Goal: Task Accomplishment & Management: Use online tool/utility

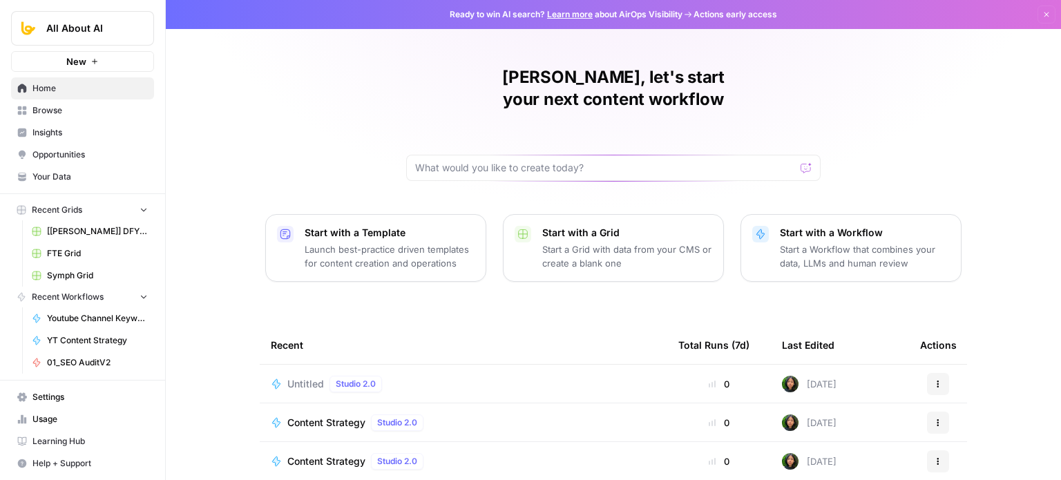
click at [287, 377] on span "Untitled" at bounding box center [305, 384] width 37 height 14
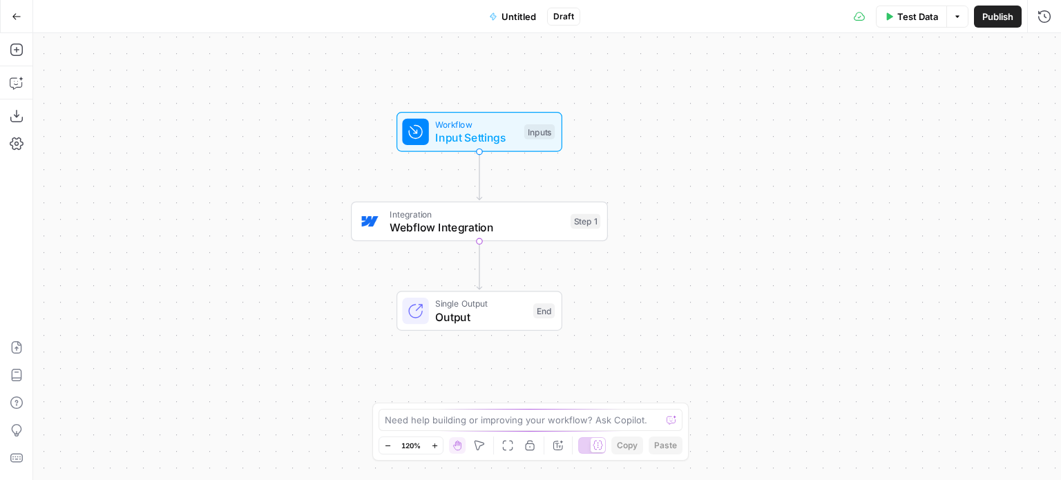
drag, startPoint x: 214, startPoint y: 218, endPoint x: 439, endPoint y: 255, distance: 228.2
click at [202, 210] on div "Workflow Input Settings Inputs Integration Webflow Integration Step 1 Single Ou…" at bounding box center [547, 256] width 1028 height 447
click at [500, 226] on span "Webflow Integration" at bounding box center [474, 225] width 174 height 17
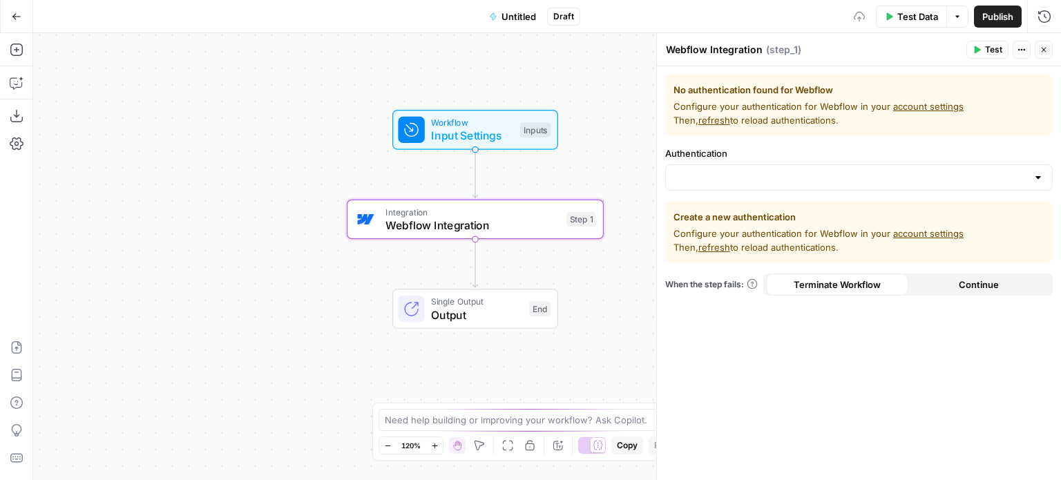
drag, startPoint x: 347, startPoint y: 168, endPoint x: 533, endPoint y: 185, distance: 187.2
click at [287, 187] on div "Workflow Input Settings Inputs Integration Webflow Integration Step 1 Copy step…" at bounding box center [547, 256] width 1028 height 447
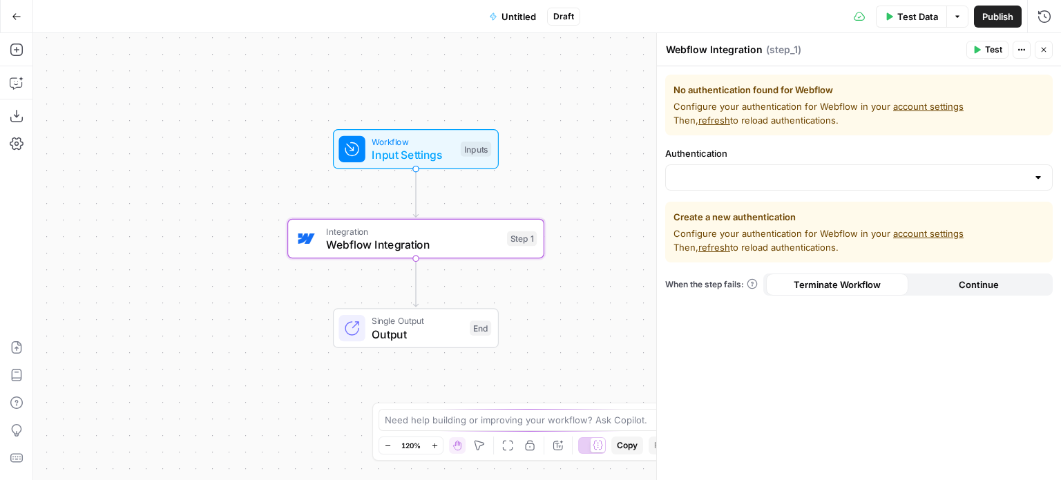
click at [753, 184] on div at bounding box center [858, 177] width 387 height 26
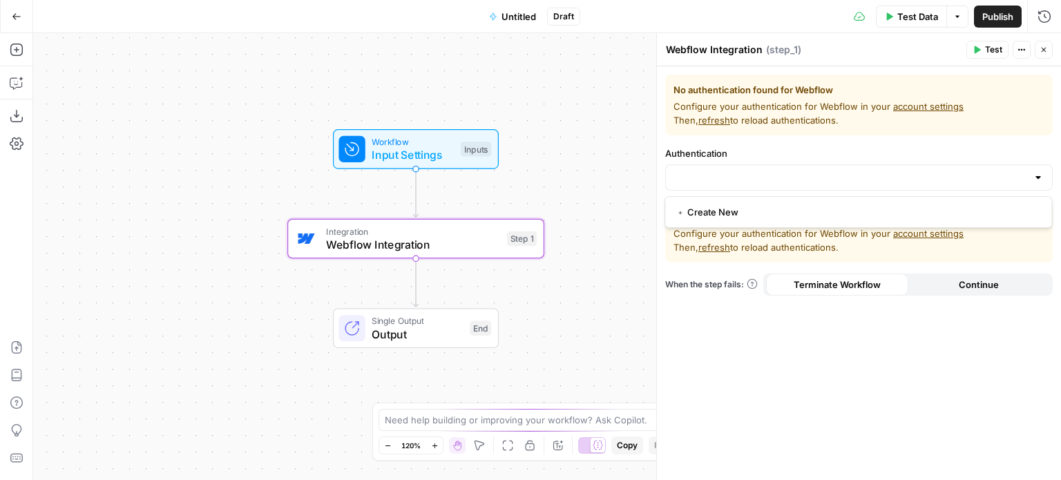
click at [733, 212] on span "﹢ Create New" at bounding box center [855, 212] width 358 height 14
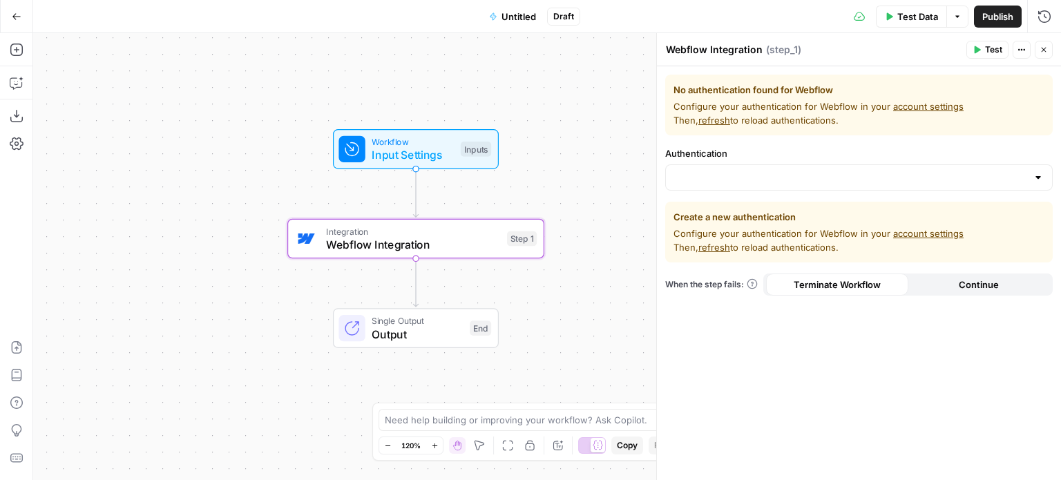
click at [19, 5] on button "Go Back" at bounding box center [16, 16] width 25 height 25
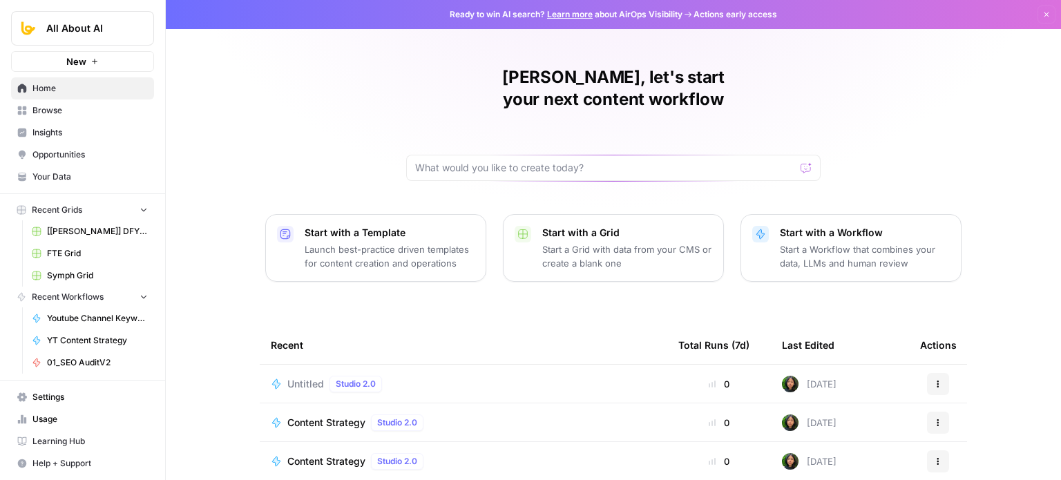
click at [80, 102] on link "Browse" at bounding box center [82, 110] width 143 height 22
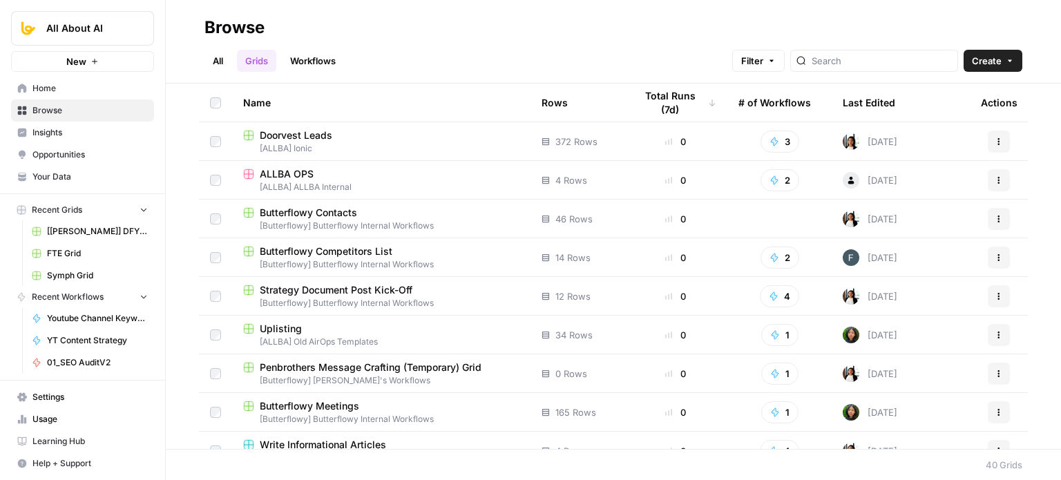
click at [66, 176] on span "Your Data" at bounding box center [89, 177] width 115 height 12
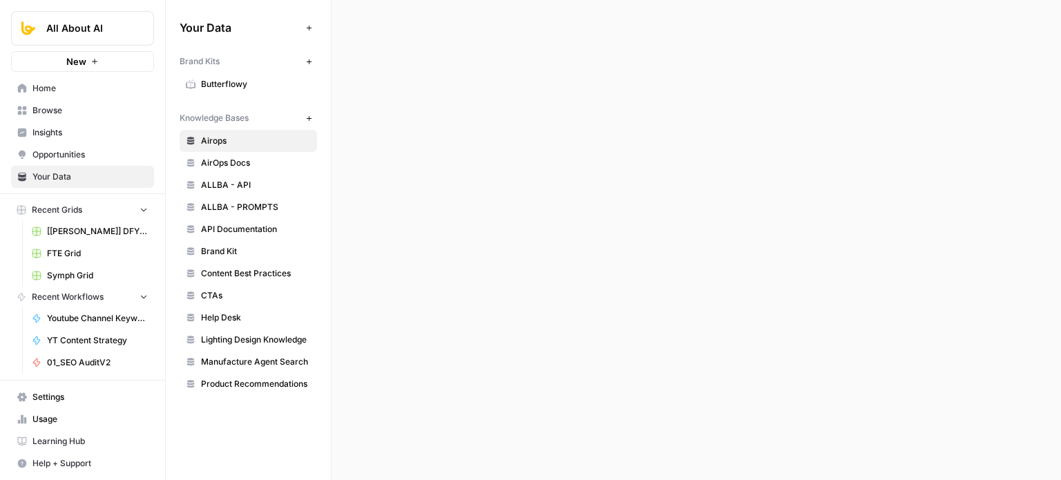
click at [86, 416] on span "Usage" at bounding box center [89, 419] width 115 height 12
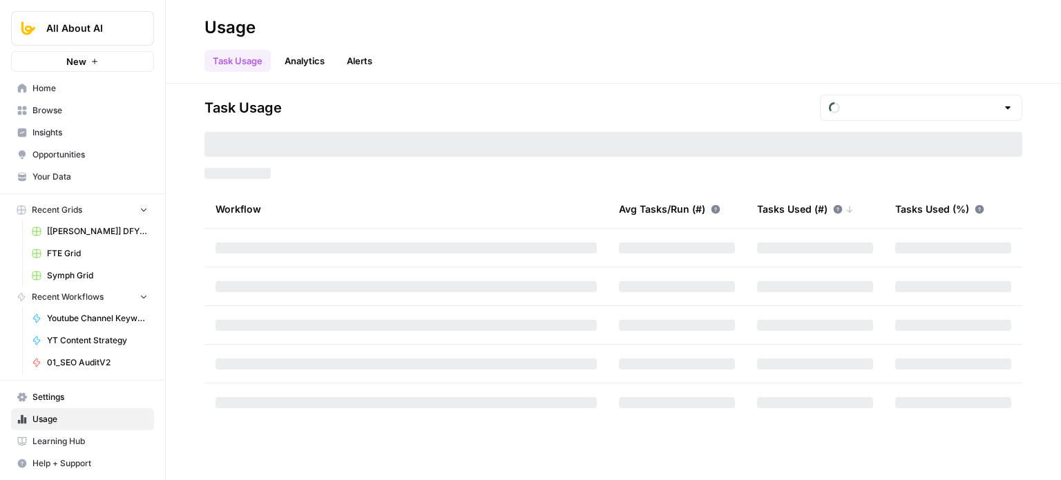
type input "October Included Tasks"
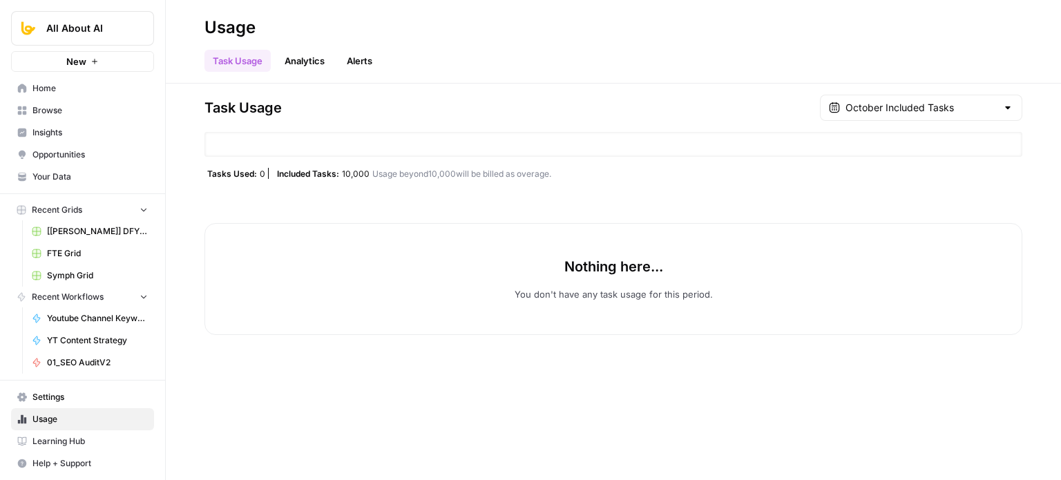
click at [104, 403] on span "Settings" at bounding box center [89, 397] width 115 height 12
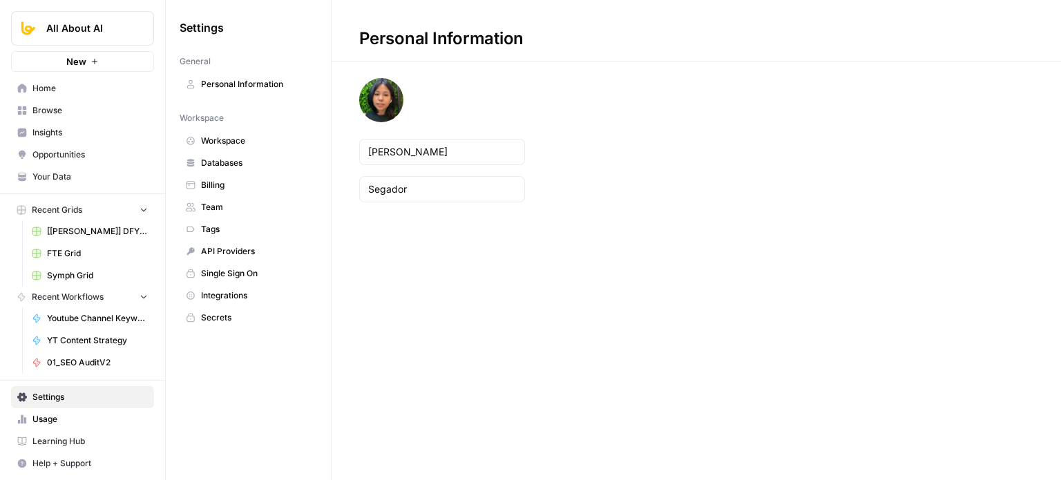
click at [260, 255] on span "API Providers" at bounding box center [256, 251] width 110 height 12
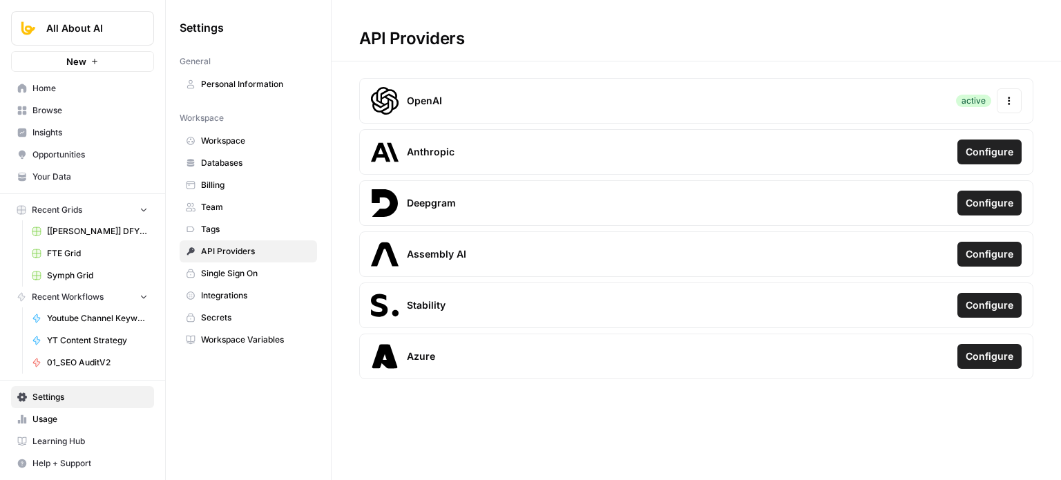
click at [269, 162] on span "Databases" at bounding box center [256, 163] width 110 height 12
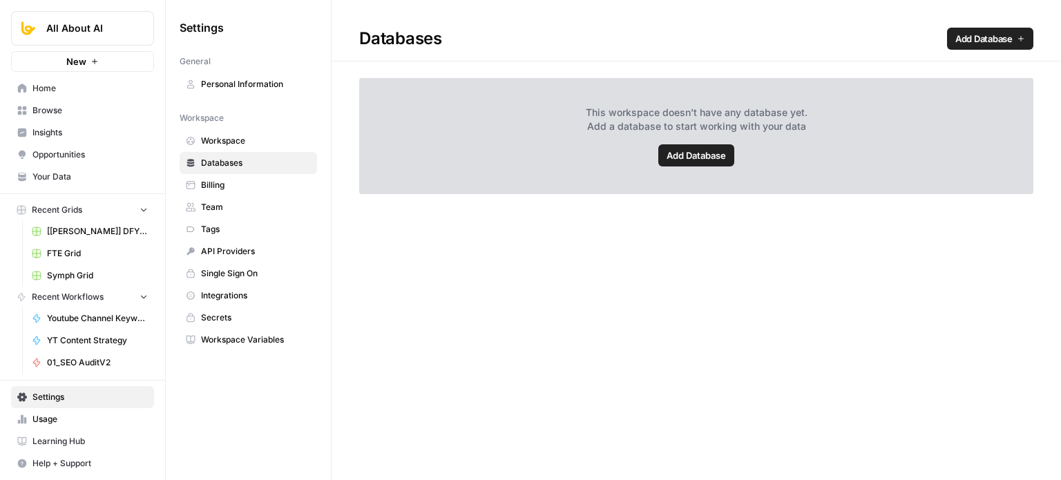
click at [277, 139] on span "Workspace" at bounding box center [256, 141] width 110 height 12
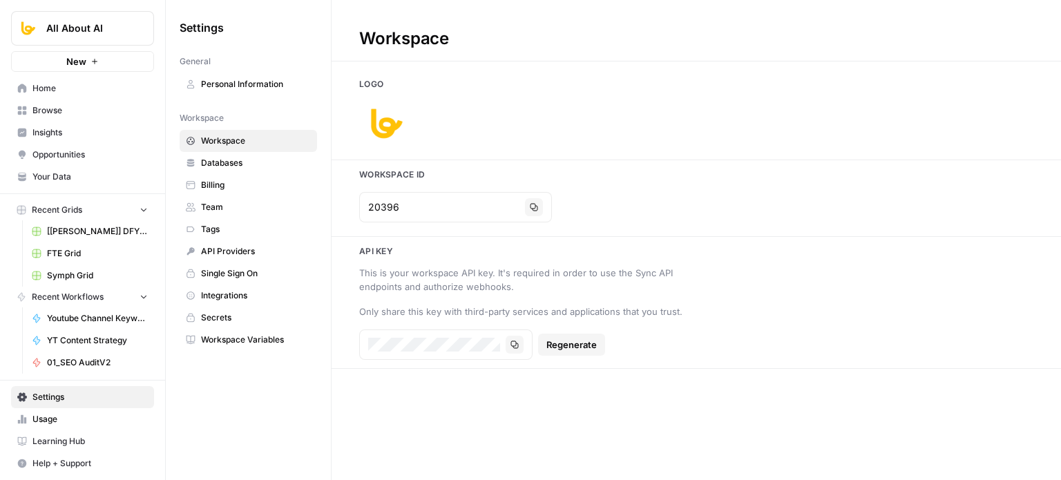
click at [265, 179] on span "Billing" at bounding box center [256, 185] width 110 height 12
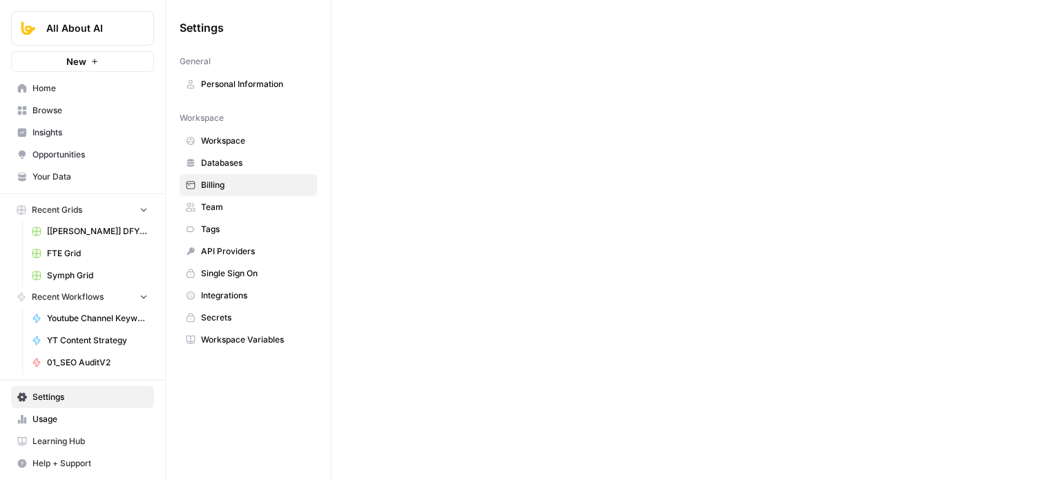
click at [261, 201] on span "Team" at bounding box center [256, 207] width 110 height 12
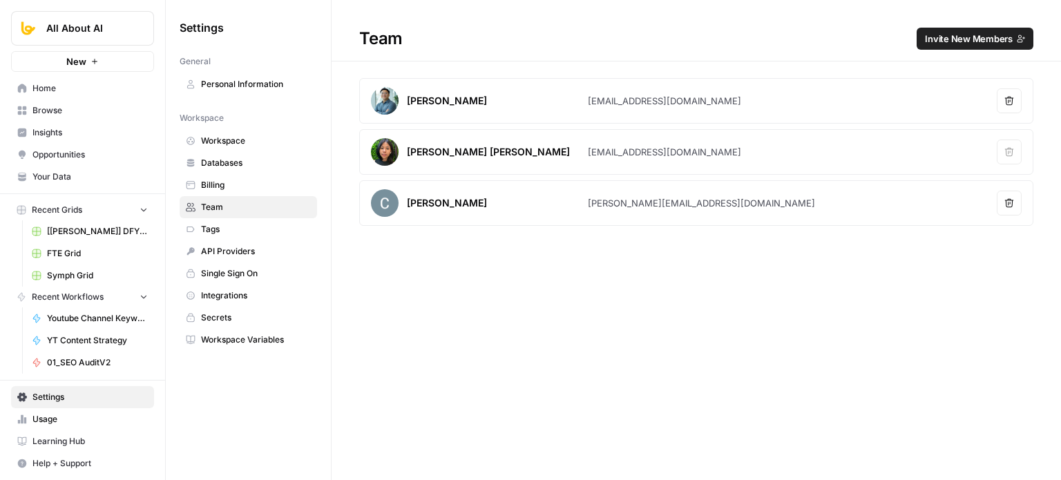
click at [246, 230] on span "Tags" at bounding box center [256, 229] width 110 height 12
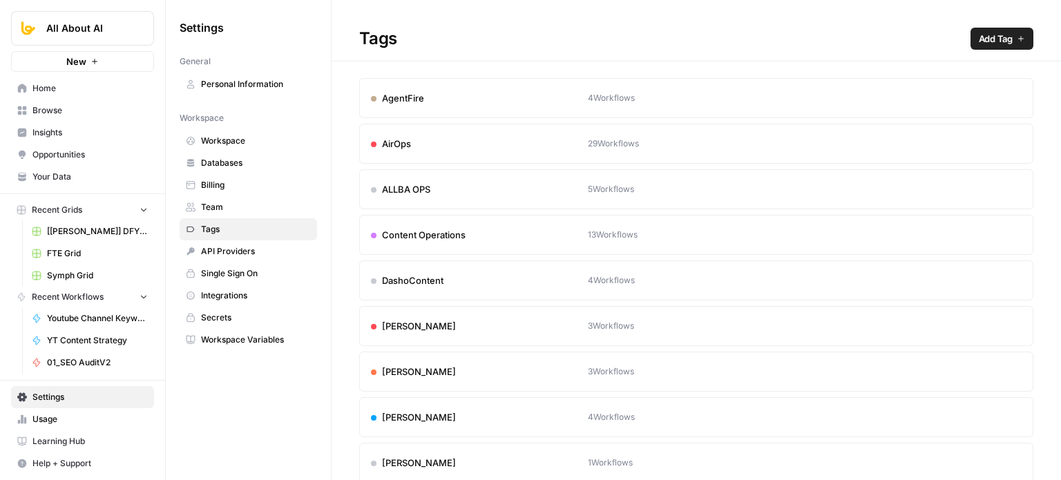
click at [246, 254] on span "API Providers" at bounding box center [256, 251] width 110 height 12
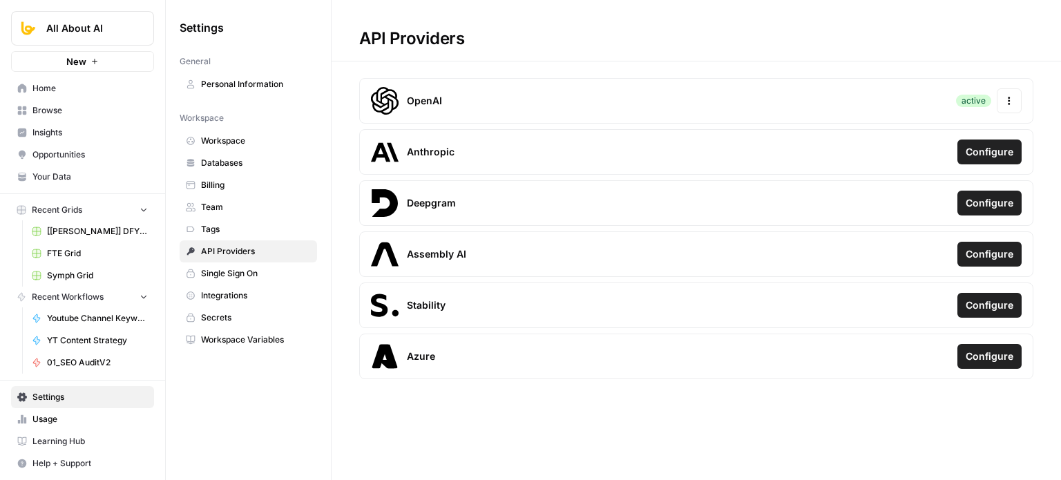
click at [249, 267] on span "Single Sign On" at bounding box center [256, 273] width 110 height 12
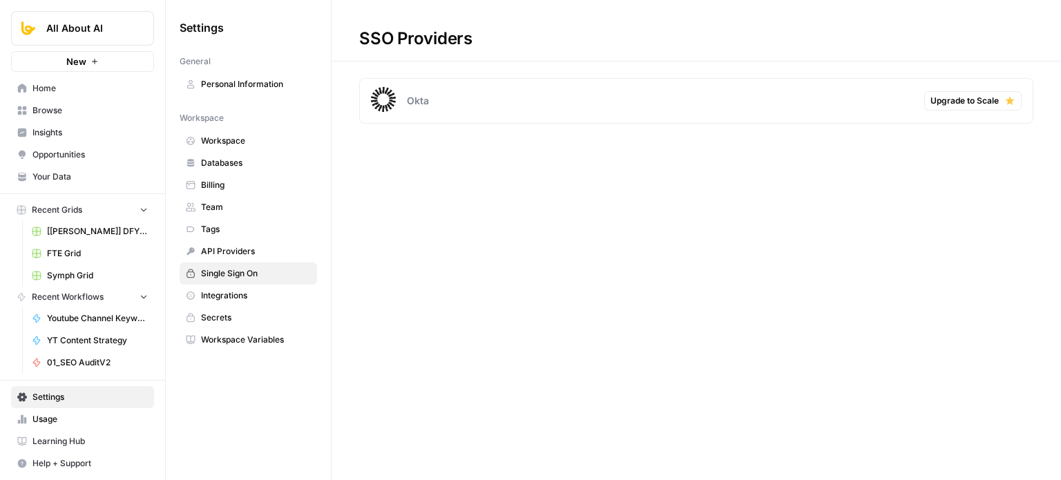
click at [246, 289] on span "Integrations" at bounding box center [256, 295] width 110 height 12
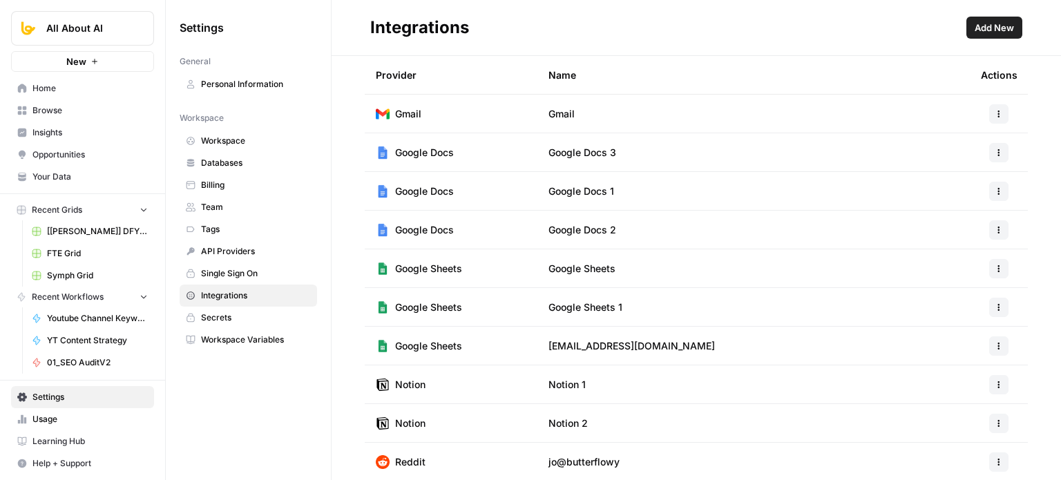
scroll to position [117, 0]
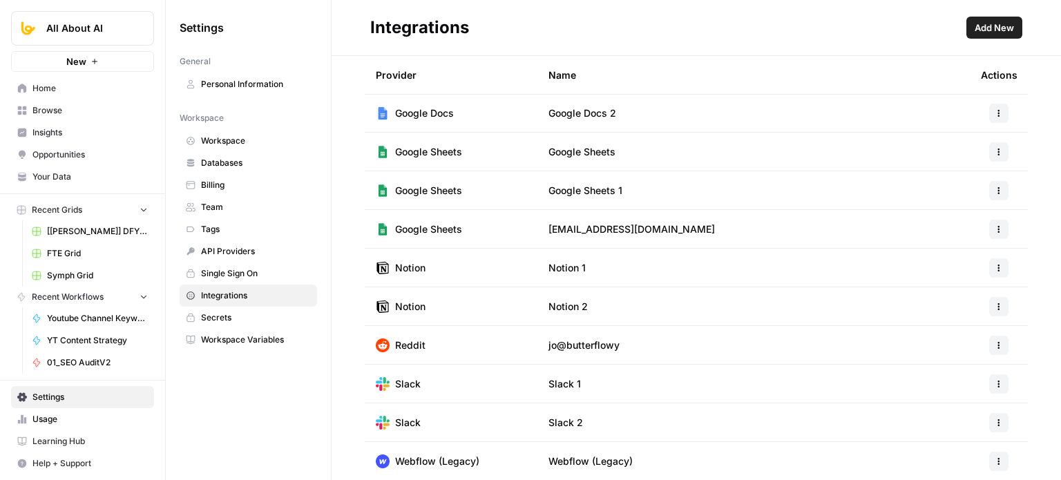
click at [979, 27] on span "Add New" at bounding box center [993, 28] width 39 height 14
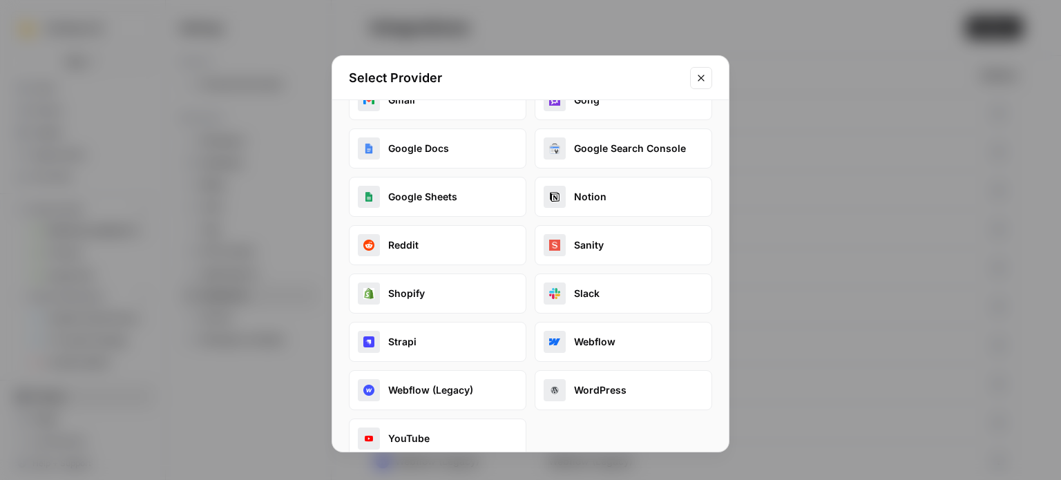
scroll to position [202, 0]
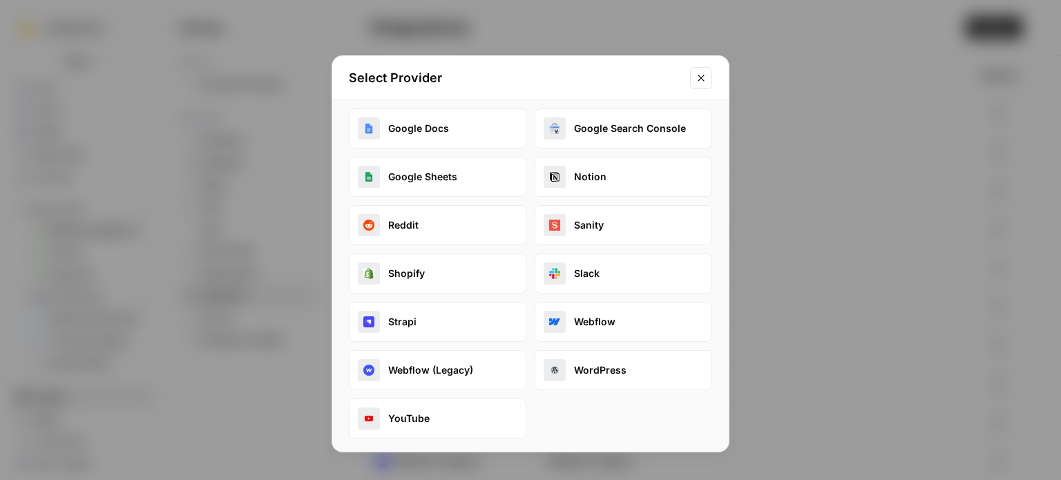
click at [598, 314] on button "Webflow" at bounding box center [622, 322] width 177 height 40
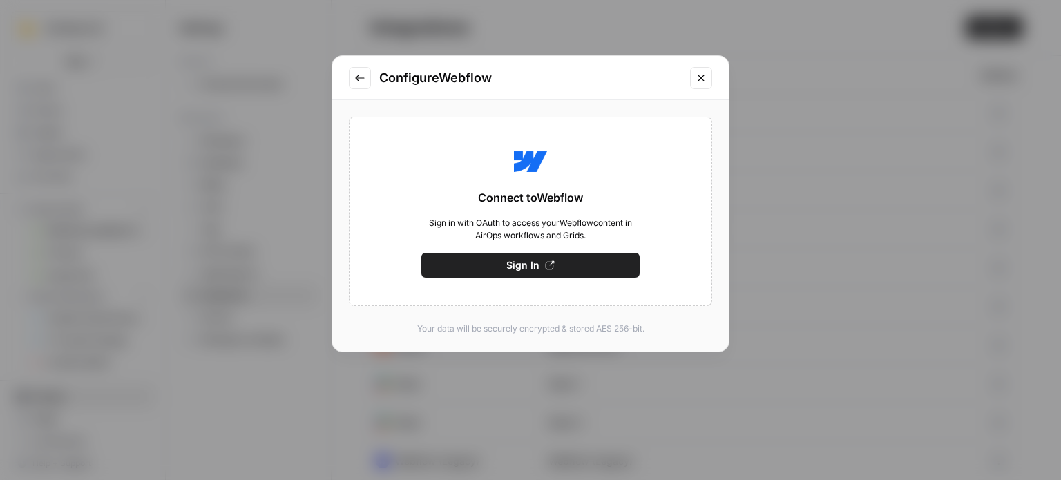
click at [565, 268] on button "Sign In" at bounding box center [530, 265] width 218 height 25
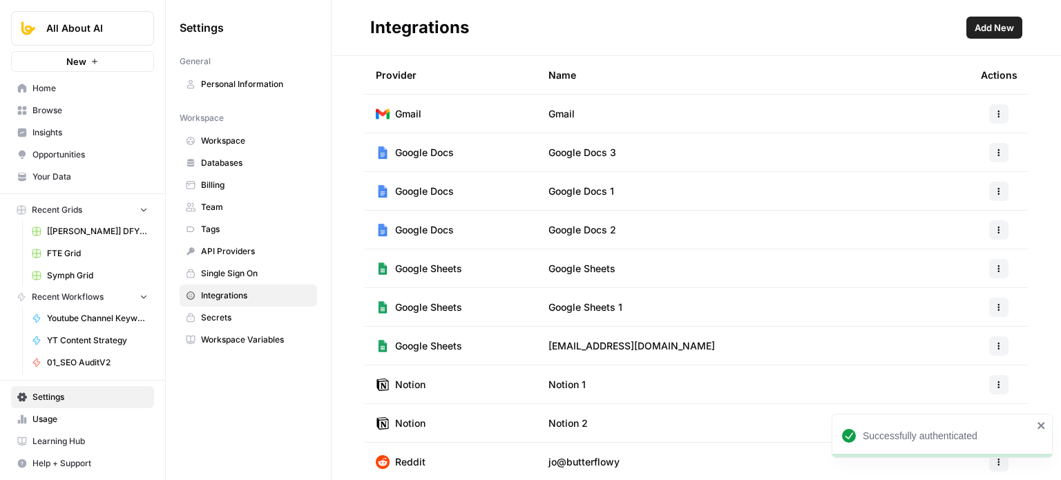
click at [50, 79] on link "Home" at bounding box center [82, 88] width 143 height 22
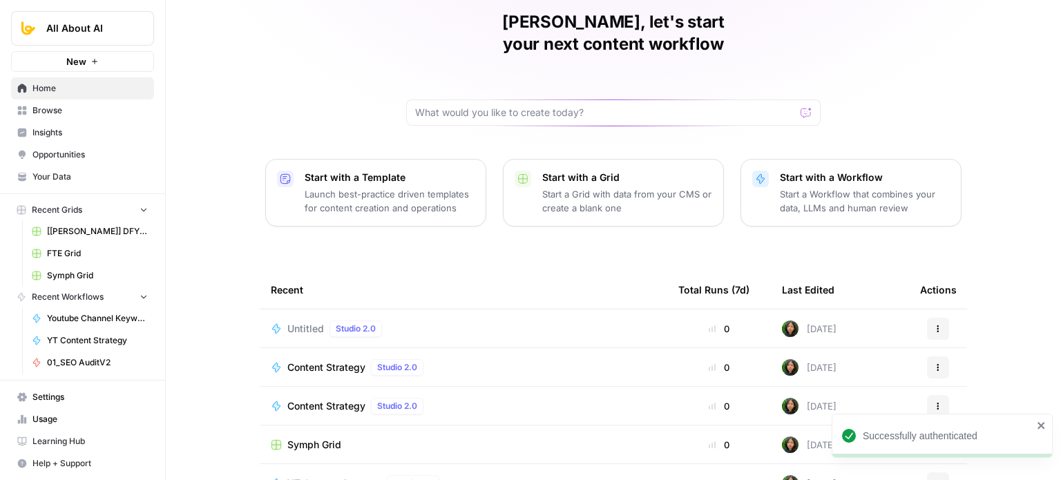
scroll to position [69, 0]
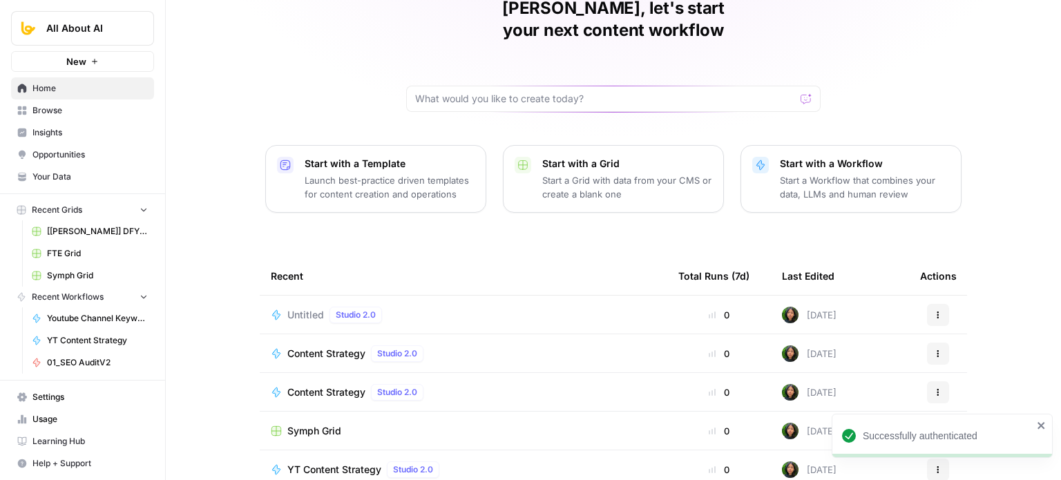
click at [284, 301] on td "Untitled Studio 2.0" at bounding box center [463, 315] width 407 height 38
click at [296, 308] on span "Untitled" at bounding box center [305, 315] width 37 height 14
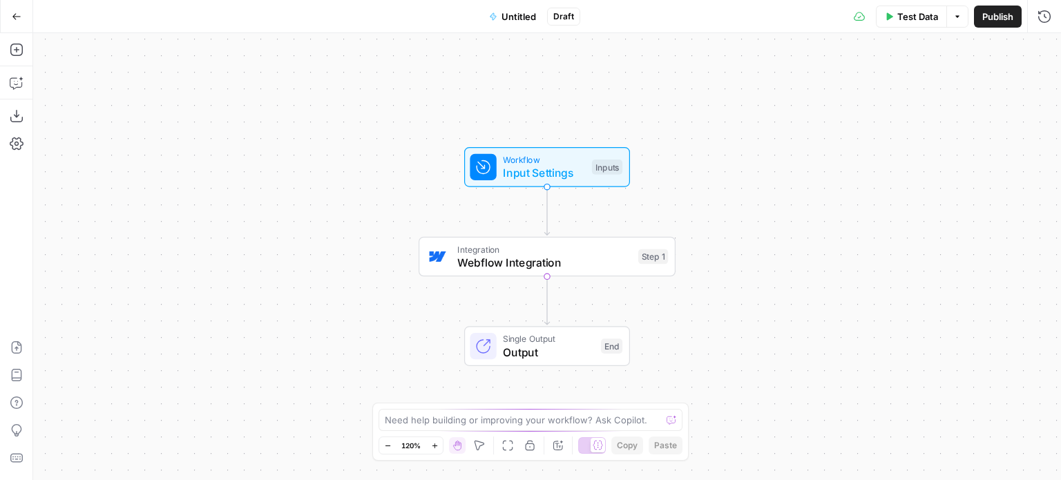
click at [497, 254] on span "Webflow Integration" at bounding box center [544, 262] width 174 height 17
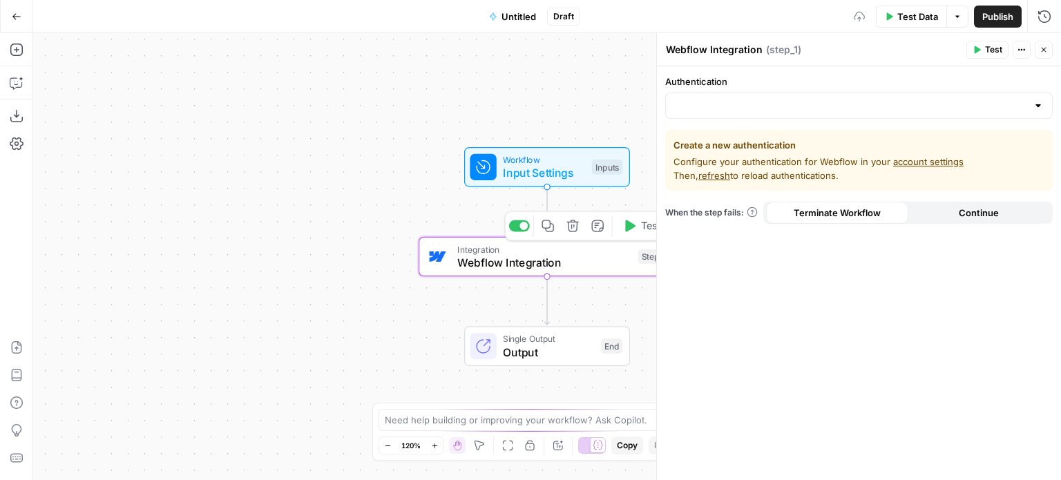
drag, startPoint x: 269, startPoint y: 153, endPoint x: 340, endPoint y: 148, distance: 71.2
click at [251, 151] on div "Workflow Input Settings Inputs Integration Webflow Integration Step 1 Copy step…" at bounding box center [547, 256] width 1028 height 447
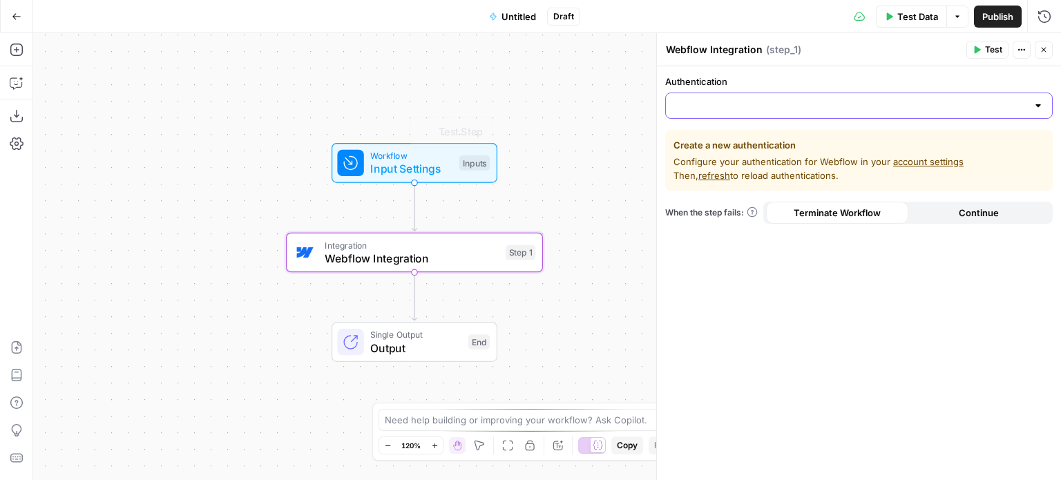
click at [779, 109] on input "Authentication" at bounding box center [850, 106] width 353 height 14
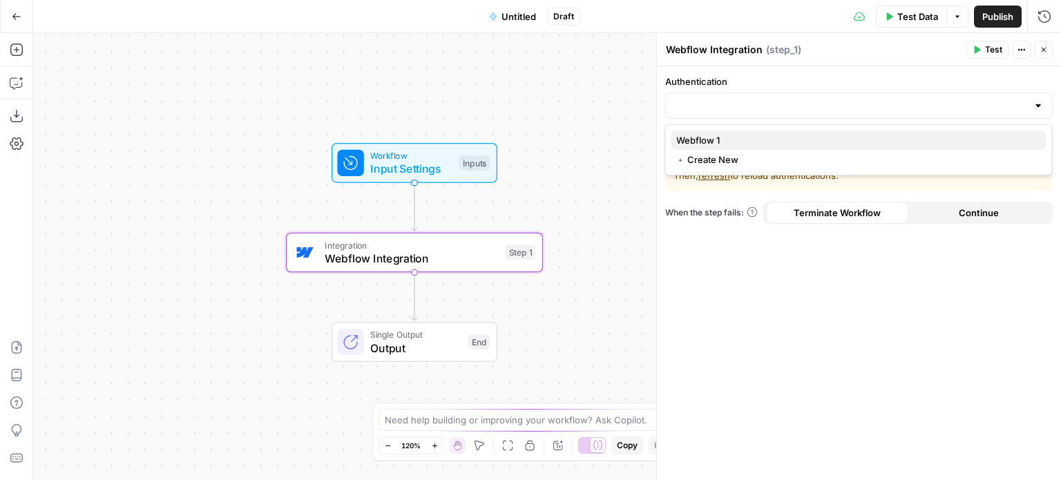
click at [749, 139] on span "Webflow 1" at bounding box center [855, 140] width 358 height 14
type input "Webflow 1"
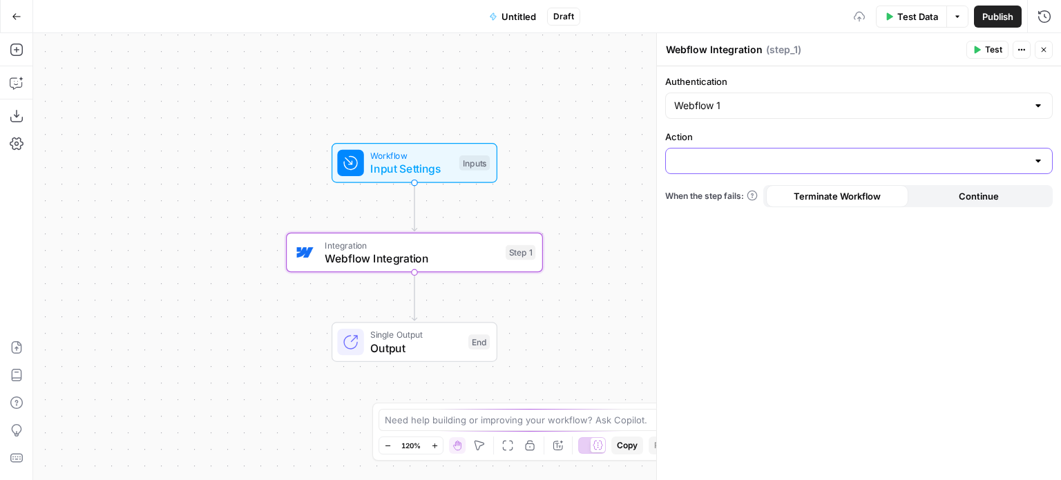
click at [752, 160] on input "Action" at bounding box center [850, 161] width 353 height 14
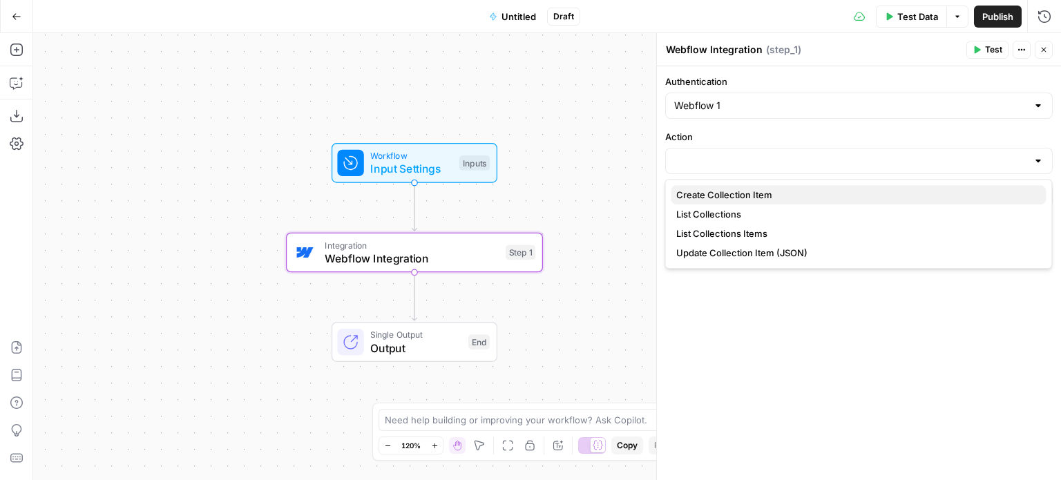
click at [767, 190] on span "Create Collection Item" at bounding box center [855, 195] width 358 height 14
type input "Create Collection Item"
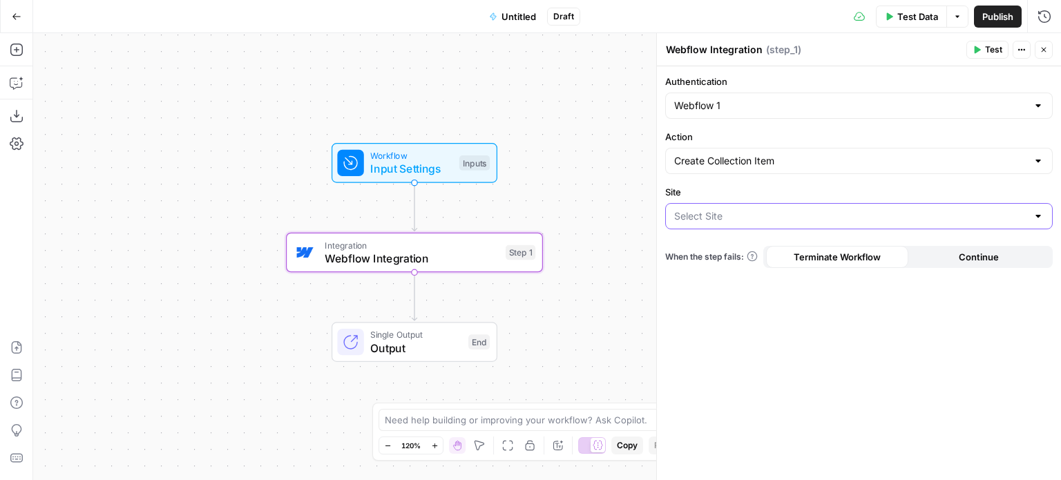
click at [791, 211] on input "Site" at bounding box center [850, 216] width 353 height 14
click at [777, 248] on span "Shiver" at bounding box center [855, 250] width 358 height 14
type input "Shiver"
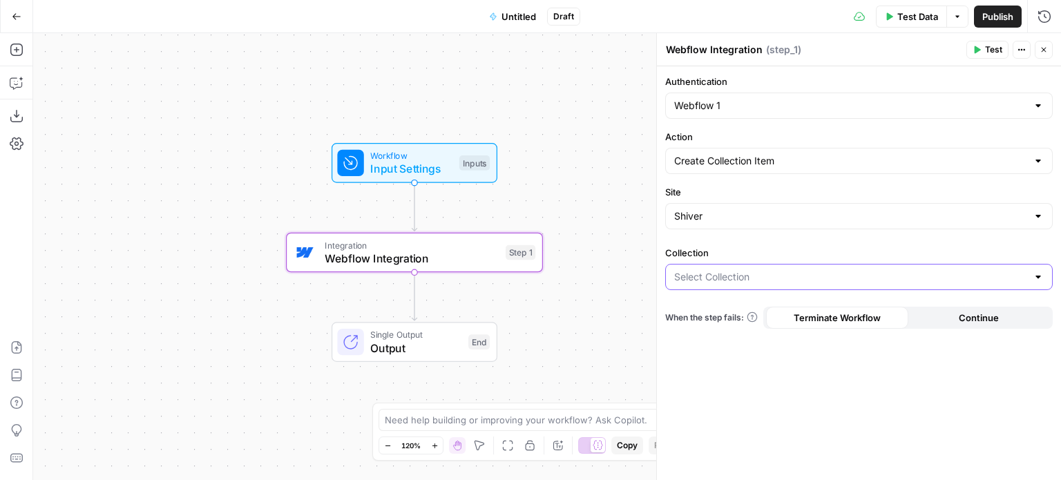
click at [785, 273] on input "Collection" at bounding box center [850, 277] width 353 height 14
click at [798, 317] on div "No results" at bounding box center [858, 313] width 375 height 14
click at [789, 376] on div "Authentication Webflow 1 Action Create Collection Item Site Shiver Collection W…" at bounding box center [859, 273] width 404 height 414
click at [778, 160] on input "Action" at bounding box center [850, 161] width 353 height 14
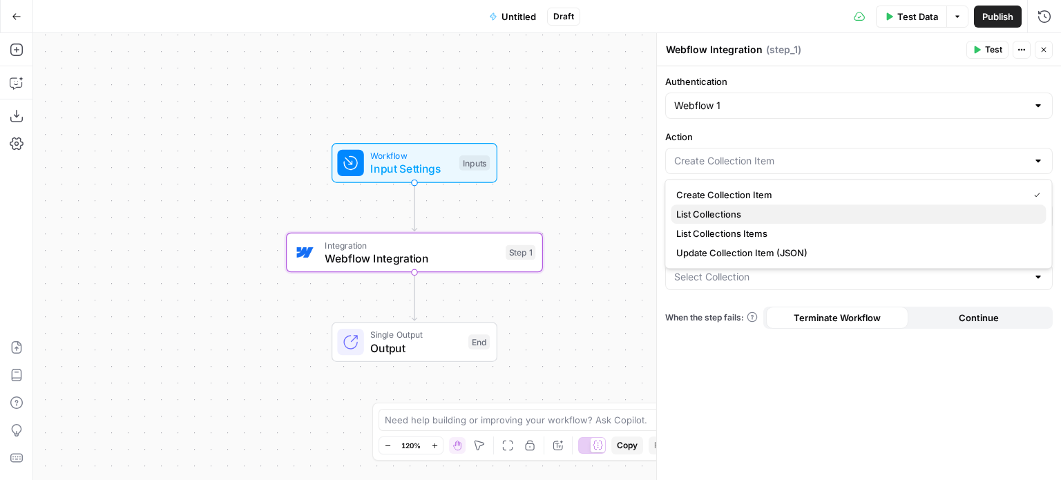
click at [775, 220] on span "List Collections" at bounding box center [855, 214] width 358 height 14
type input "List Collections"
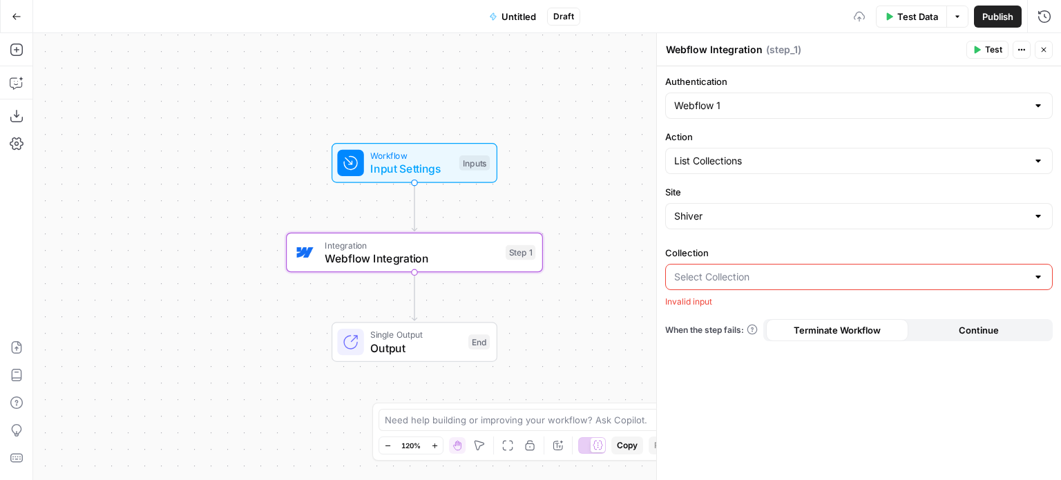
click at [768, 270] on input "Collection" at bounding box center [850, 277] width 353 height 14
click at [746, 164] on input "Action" at bounding box center [850, 161] width 353 height 14
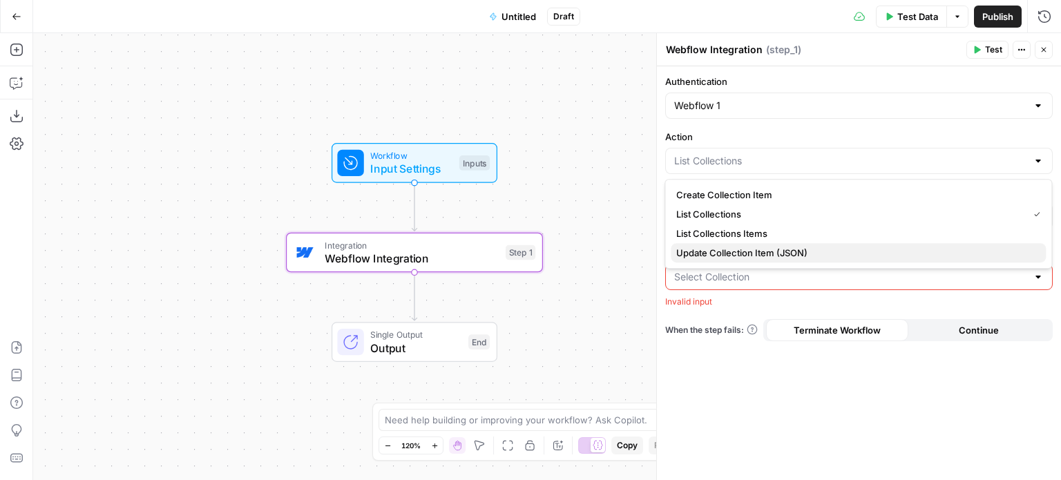
click at [758, 255] on span "Update Collection Item (JSON)" at bounding box center [855, 253] width 358 height 14
type input "Update Collection Item (JSON)"
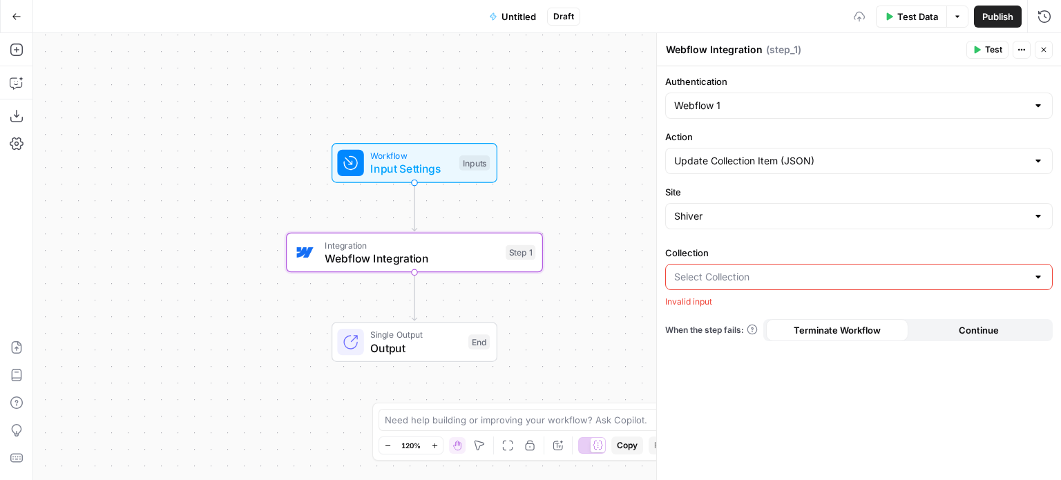
click at [757, 274] on input "Collection" at bounding box center [850, 277] width 353 height 14
click at [751, 155] on input "Action" at bounding box center [850, 161] width 353 height 14
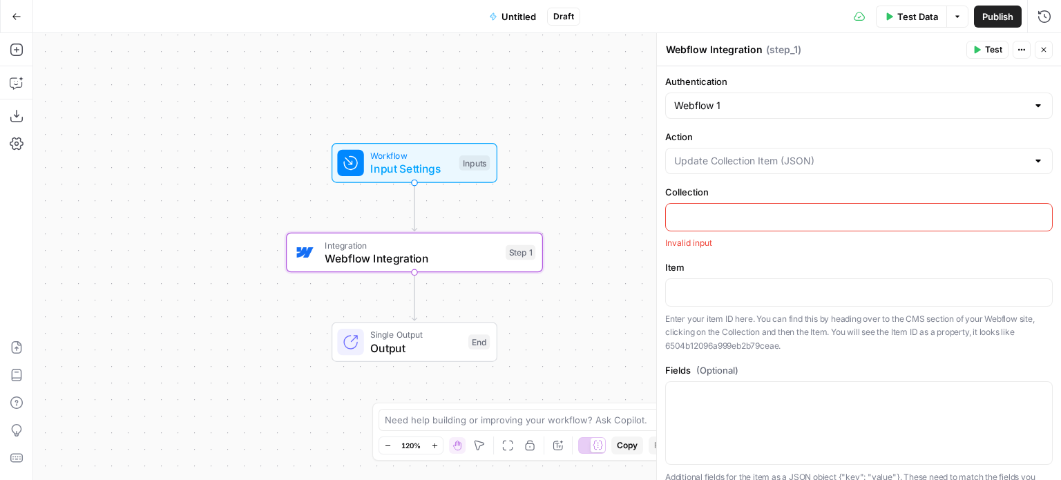
type input "Update Collection Item (JSON)"
click at [735, 344] on p "Enter your item ID here. You can find this by heading over to the CMS section o…" at bounding box center [858, 332] width 387 height 41
click at [764, 154] on input "Action" at bounding box center [850, 161] width 353 height 14
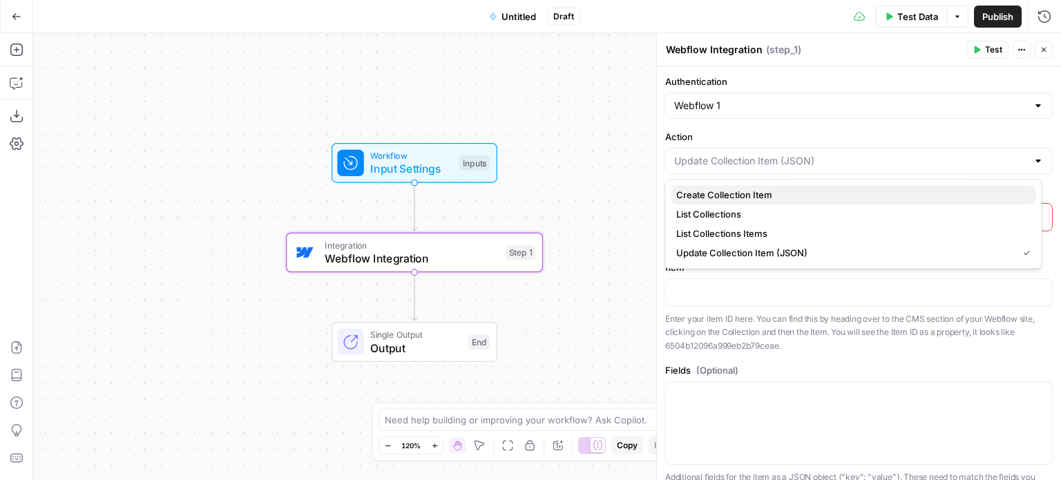
click at [769, 193] on span "Create Collection Item" at bounding box center [850, 195] width 348 height 14
type input "Create Collection Item"
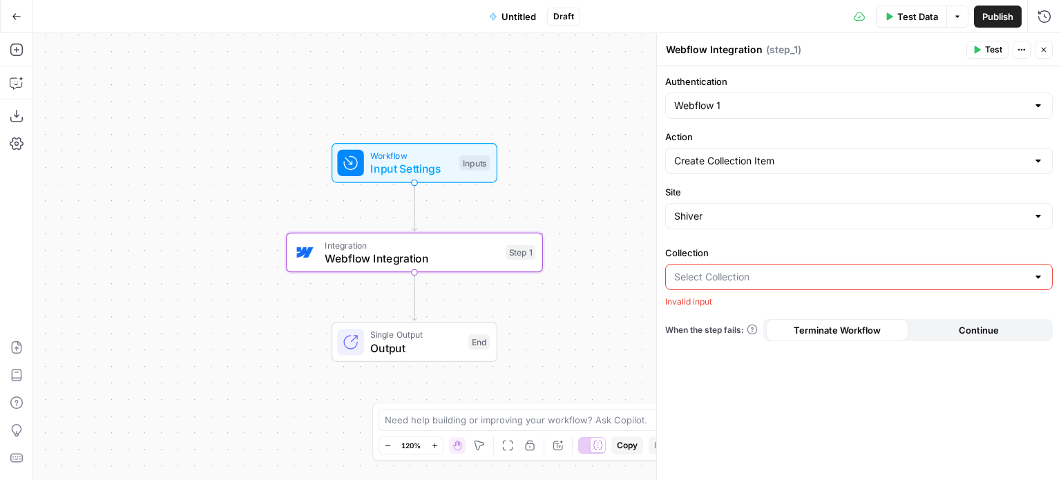
click at [739, 272] on input "Collection" at bounding box center [850, 277] width 353 height 14
click at [750, 364] on div "Authentication Webflow 1 Action Create Collection Item Site Shiver Collection I…" at bounding box center [859, 273] width 404 height 414
drag, startPoint x: 260, startPoint y: 84, endPoint x: 77, endPoint y: 133, distance: 190.3
click at [72, 134] on div "Workflow Input Settings Inputs Integration Webflow Integration Step 1 Single Ou…" at bounding box center [547, 256] width 1028 height 447
